Goal: Register for event/course

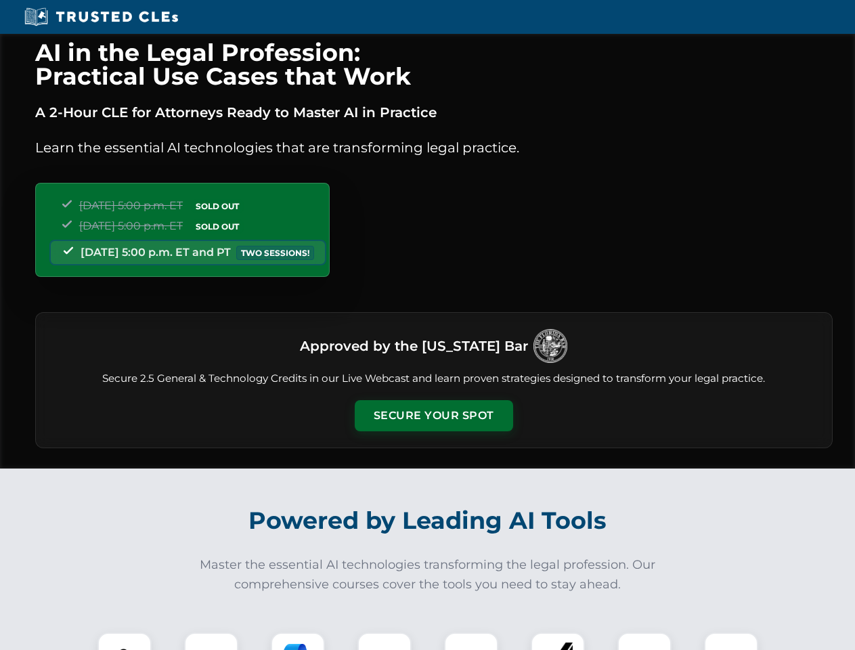
click at [433, 415] on button "Secure Your Spot" at bounding box center [434, 415] width 158 height 31
click at [125, 641] on img at bounding box center [124, 658] width 39 height 39
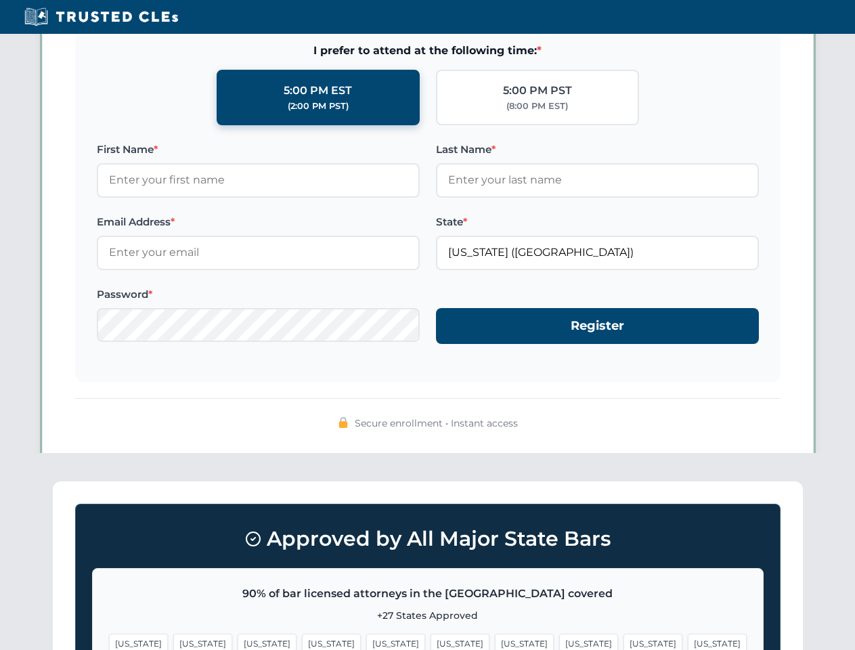
click at [495, 641] on span "[US_STATE]" at bounding box center [524, 643] width 59 height 20
click at [623, 641] on span "[US_STATE]" at bounding box center [652, 643] width 59 height 20
